Goal: Information Seeking & Learning: Learn about a topic

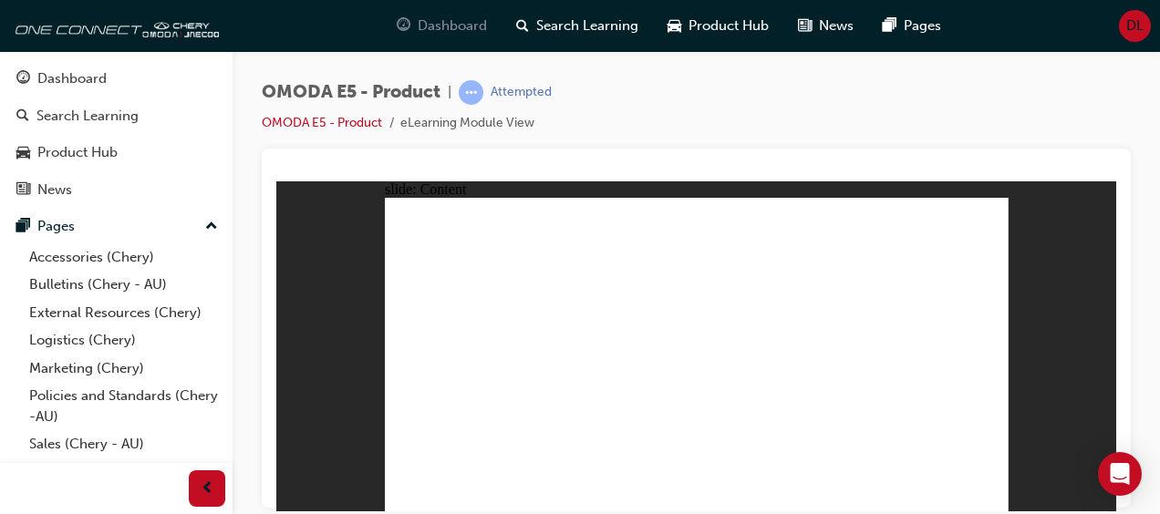
click at [446, 20] on span "Dashboard" at bounding box center [452, 25] width 69 height 21
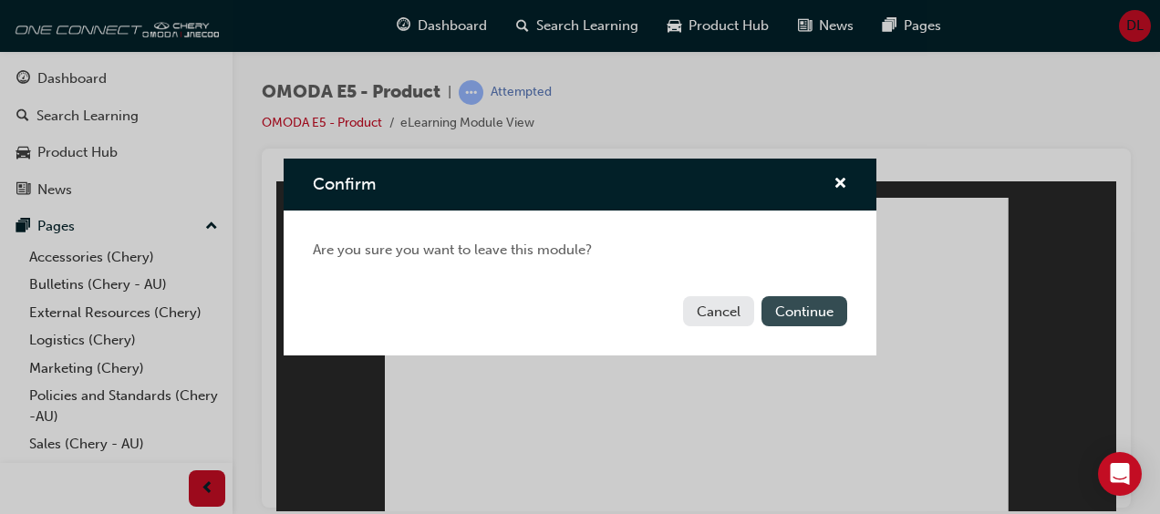
click at [805, 314] on button "Continue" at bounding box center [804, 311] width 86 height 30
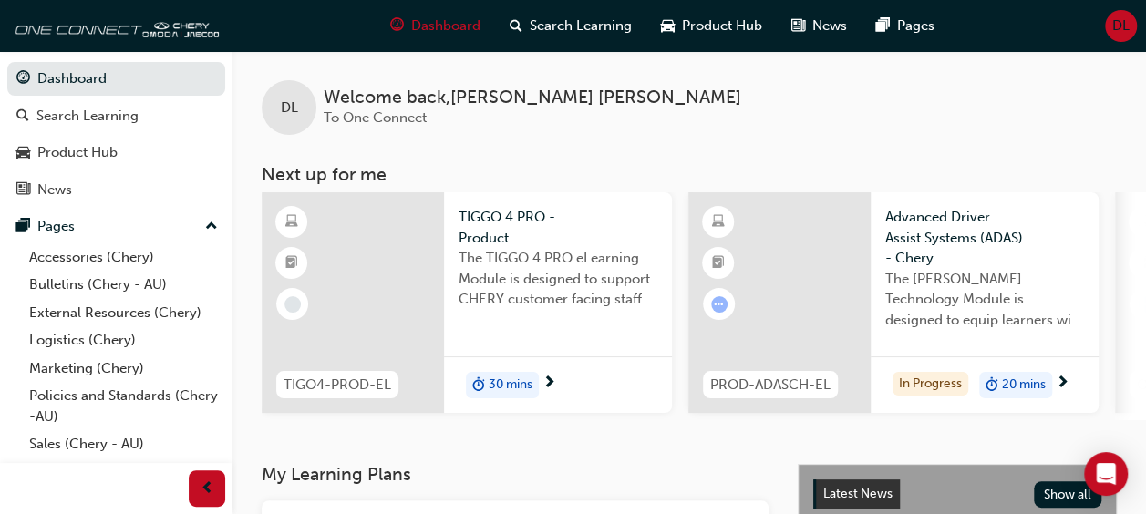
click at [1017, 388] on span "20 mins" at bounding box center [1024, 385] width 44 height 21
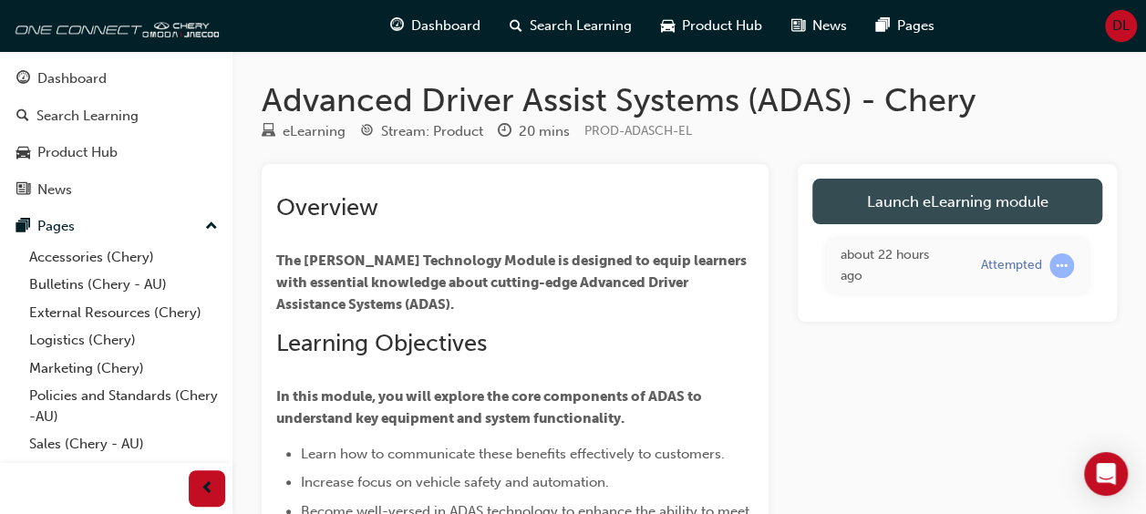
click at [982, 213] on link "Launch eLearning module" at bounding box center [957, 202] width 290 height 46
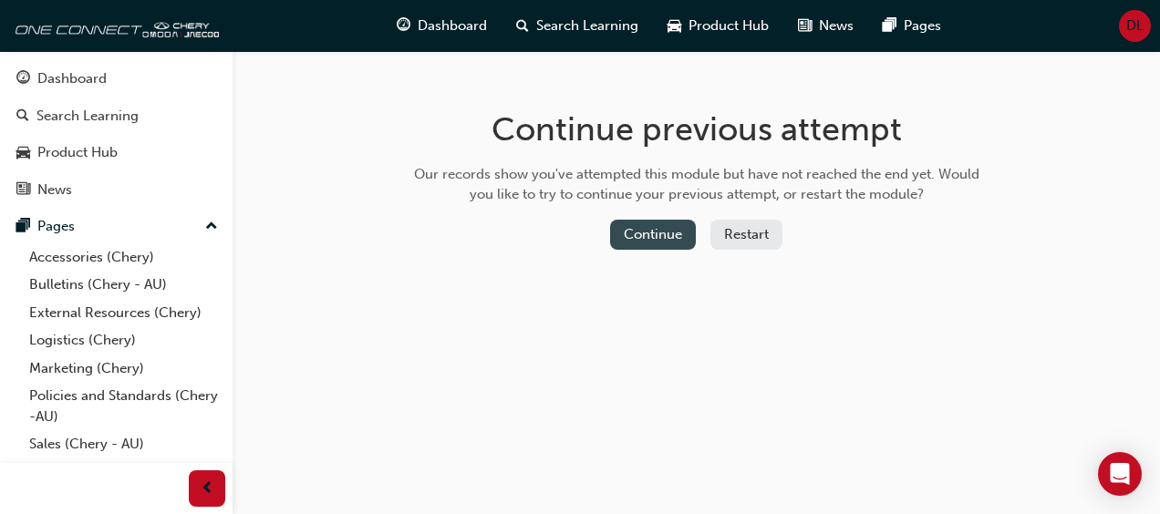
click at [653, 230] on button "Continue" at bounding box center [653, 235] width 86 height 30
